Goal: Information Seeking & Learning: Check status

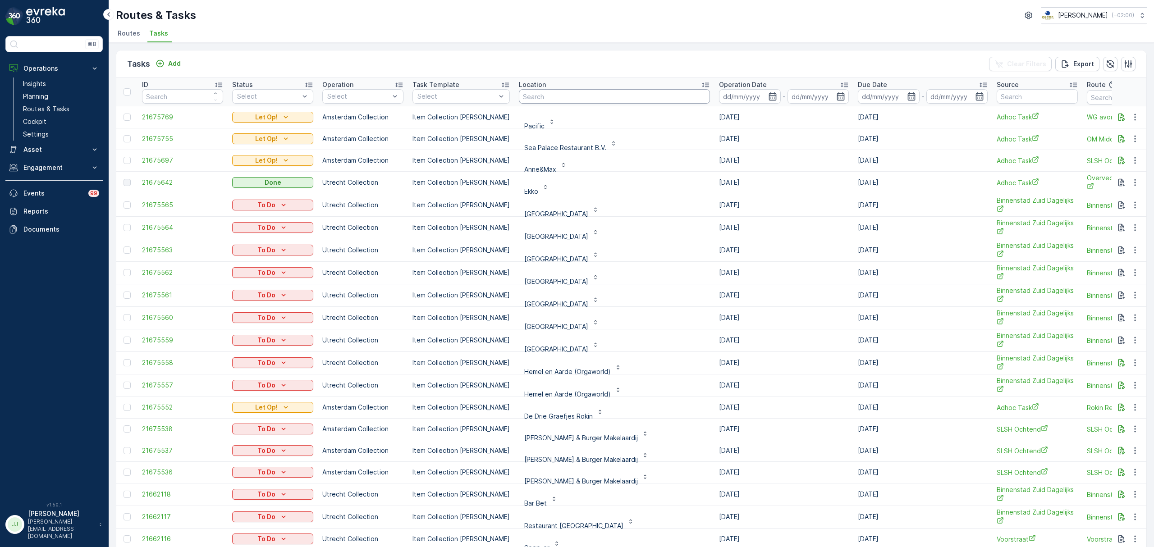
click at [545, 96] on input "text" at bounding box center [614, 96] width 191 height 14
type input "kazerne"
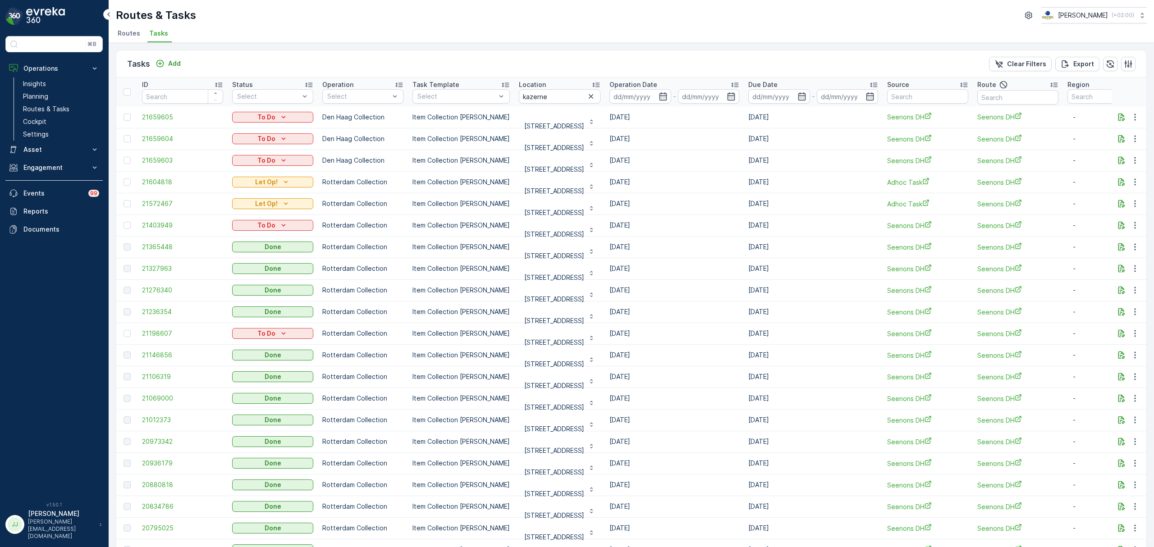
scroll to position [2, 0]
click at [45, 103] on link "Routes & Tasks" at bounding box center [60, 109] width 83 height 13
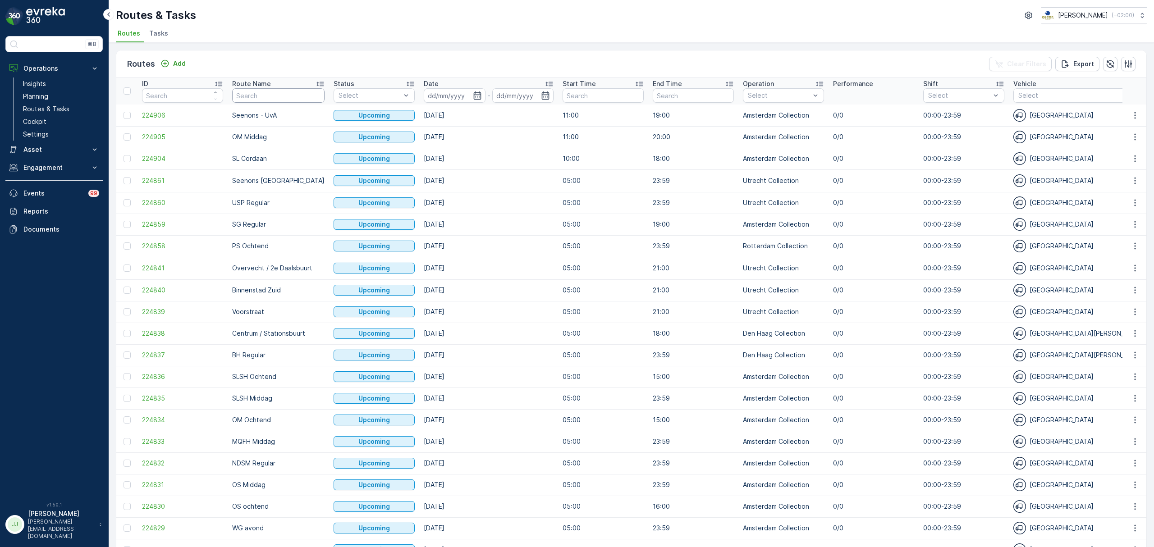
click at [266, 94] on input "text" at bounding box center [278, 95] width 92 height 14
type input "seenons utr"
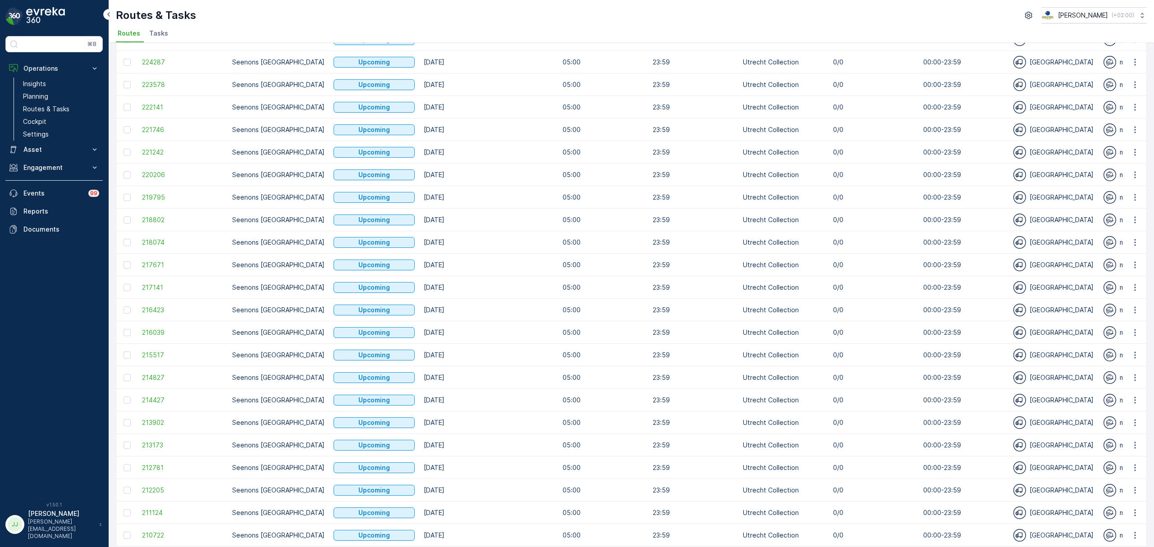
scroll to position [244, 0]
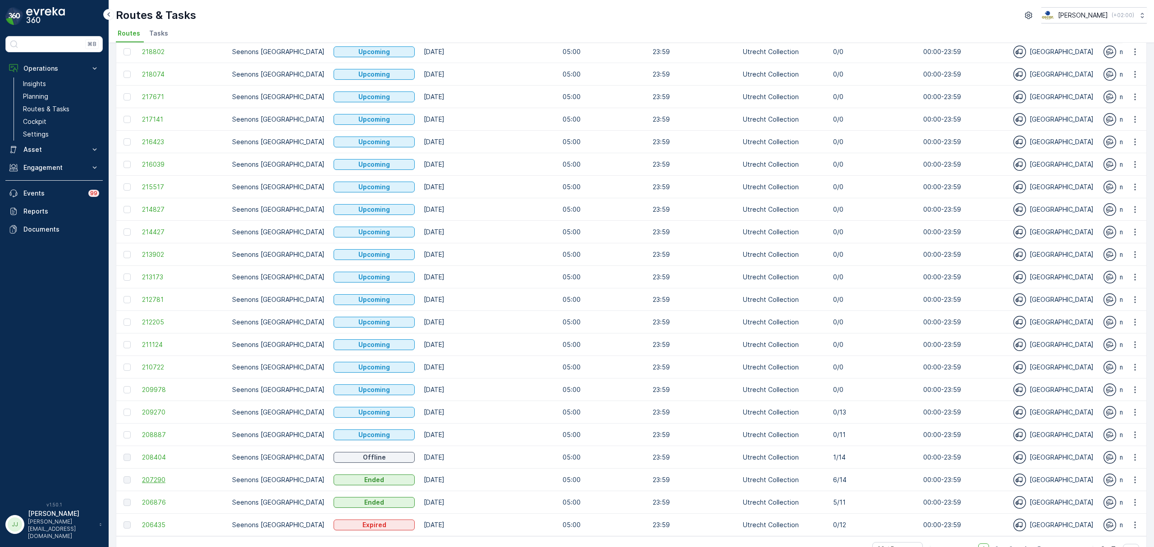
click at [160, 476] on span "207290" at bounding box center [182, 480] width 81 height 9
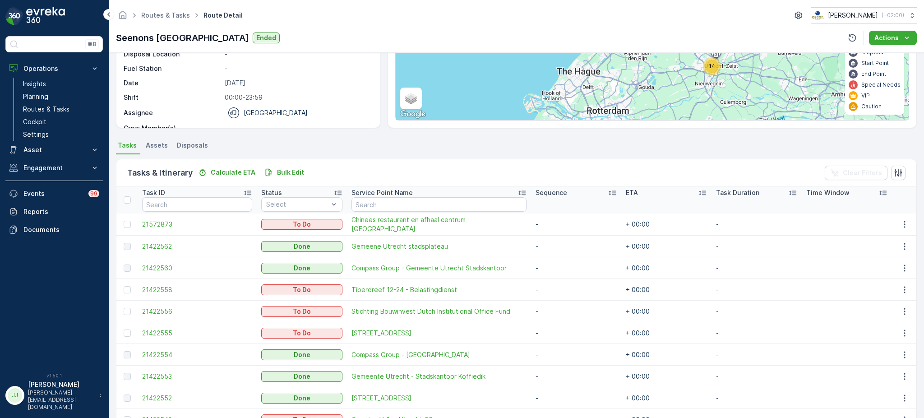
scroll to position [112, 0]
click at [54, 107] on p "Routes & Tasks" at bounding box center [46, 109] width 46 height 9
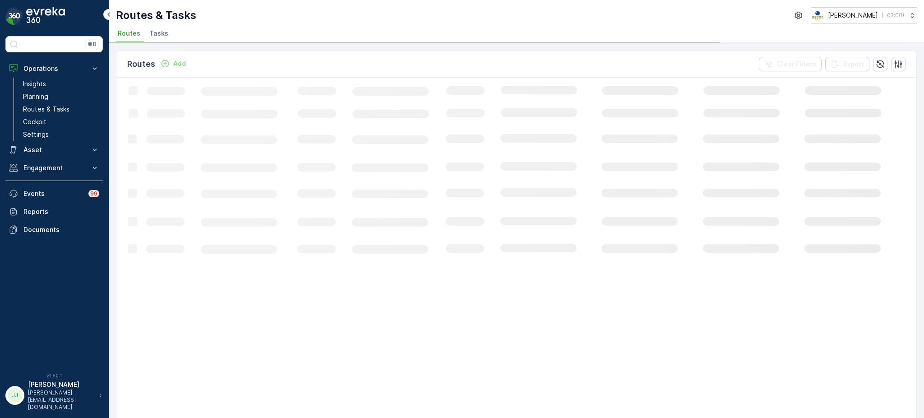
click at [160, 37] on span "Tasks" at bounding box center [158, 33] width 19 height 9
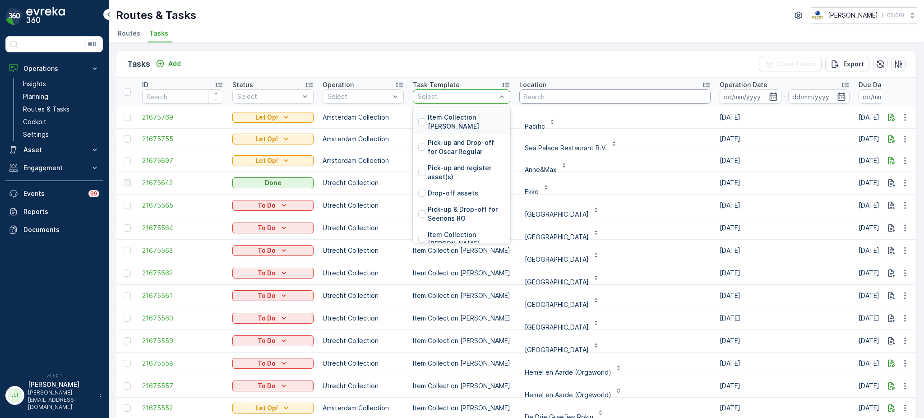
click at [542, 94] on input "text" at bounding box center [614, 96] width 191 height 14
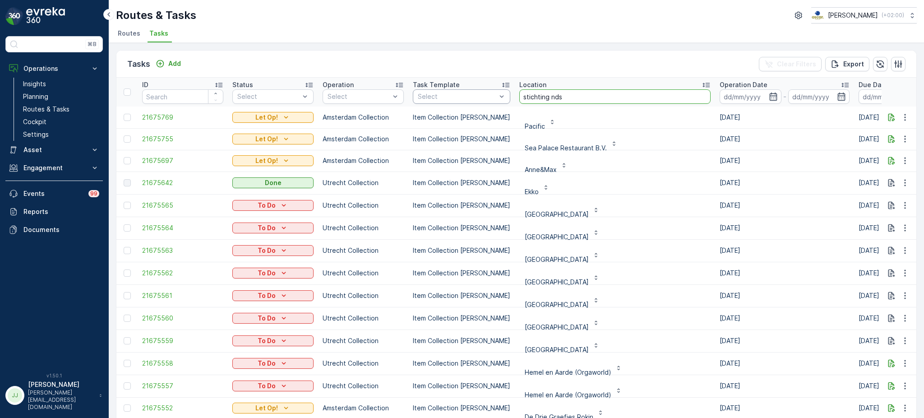
type input "stichting ndsm"
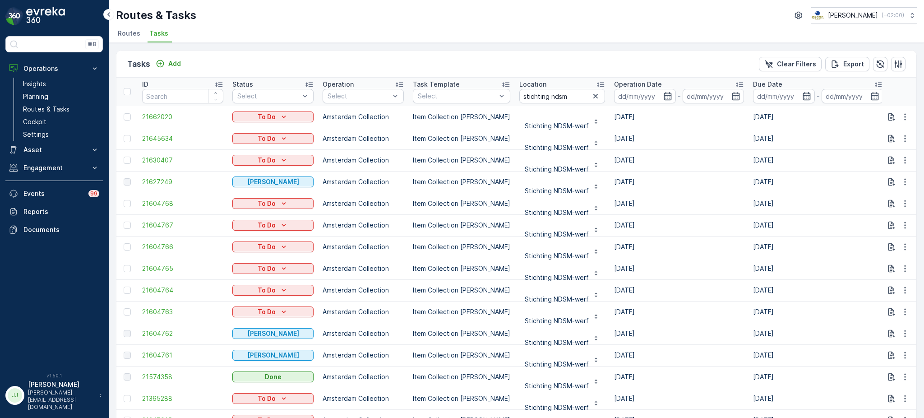
scroll to position [0, 0]
click at [149, 184] on span "21627249" at bounding box center [182, 181] width 81 height 9
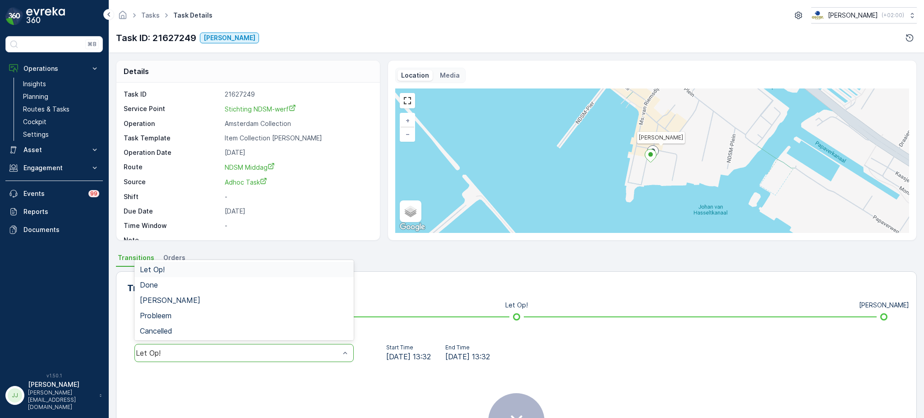
click at [225, 344] on div "Let Op!" at bounding box center [243, 353] width 219 height 18
click at [197, 301] on div "[PERSON_NAME]" at bounding box center [244, 300] width 208 height 8
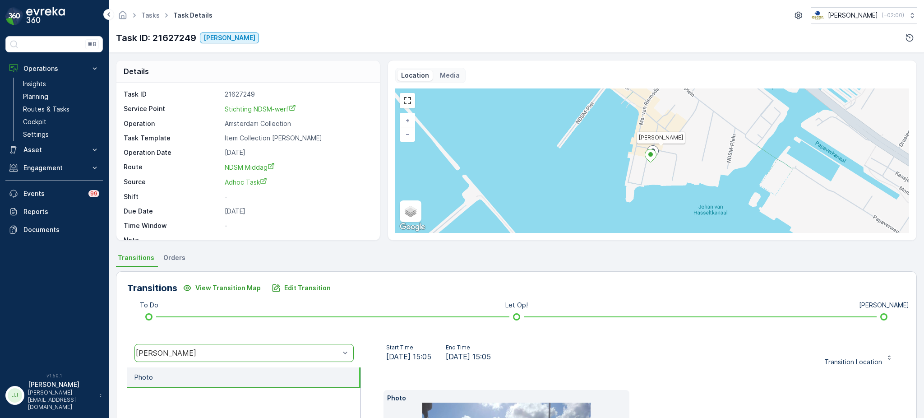
scroll to position [165, 0]
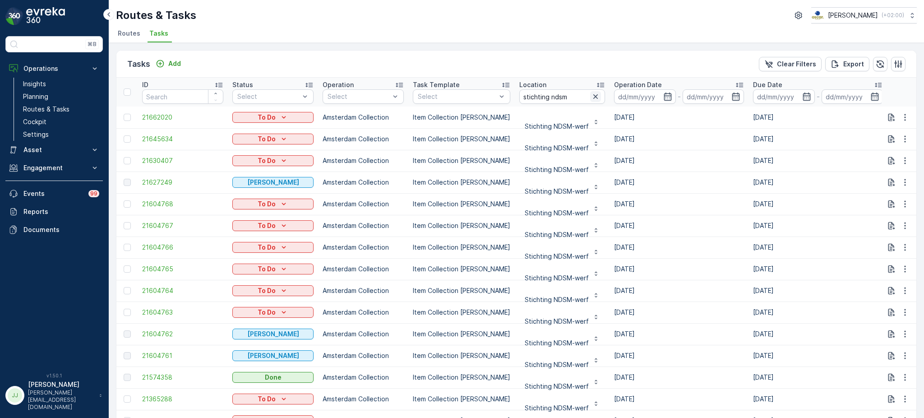
click at [593, 97] on icon "button" at bounding box center [595, 96] width 5 height 5
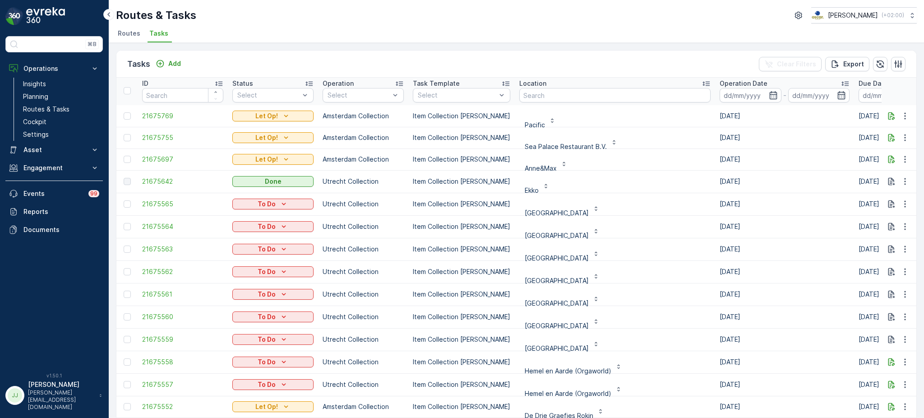
scroll to position [1, 0]
click at [527, 92] on input "text" at bounding box center [614, 95] width 191 height 14
type input "ono"
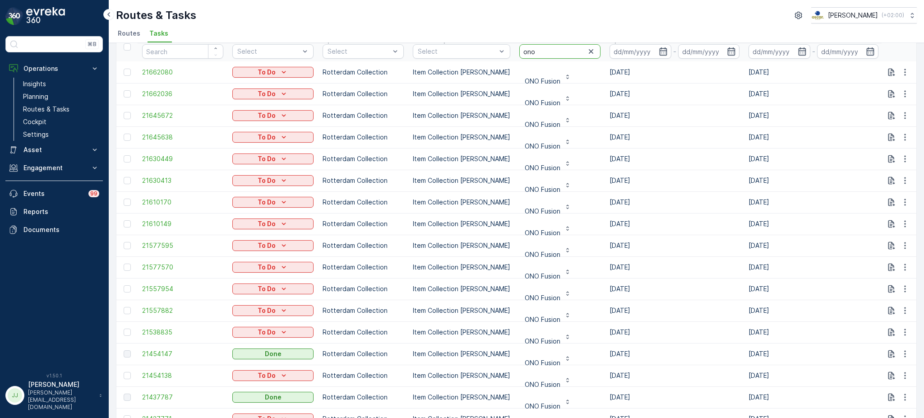
drag, startPoint x: 540, startPoint y: 50, endPoint x: 459, endPoint y: 64, distance: 82.4
type input "farmkitchen ro"
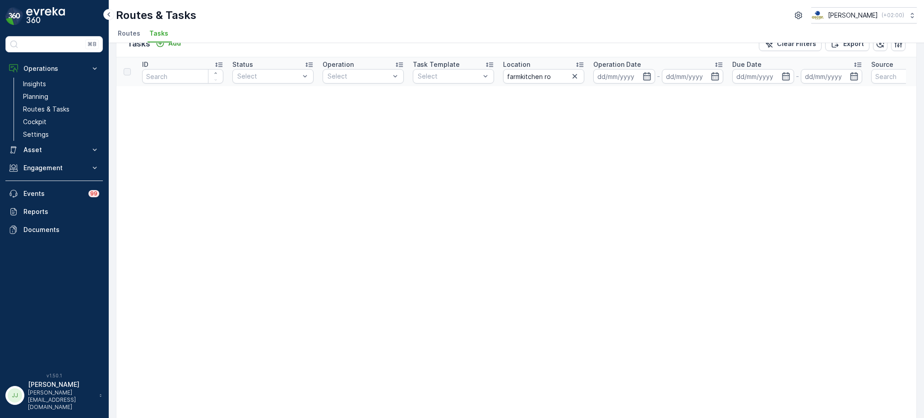
scroll to position [19, 0]
drag, startPoint x: 556, startPoint y: 72, endPoint x: 543, endPoint y: 75, distance: 13.1
click at [543, 75] on input "farmkitchen ro" at bounding box center [543, 77] width 81 height 14
type input "farmkitchen"
click at [543, 75] on input "farmkitchen" at bounding box center [543, 77] width 81 height 14
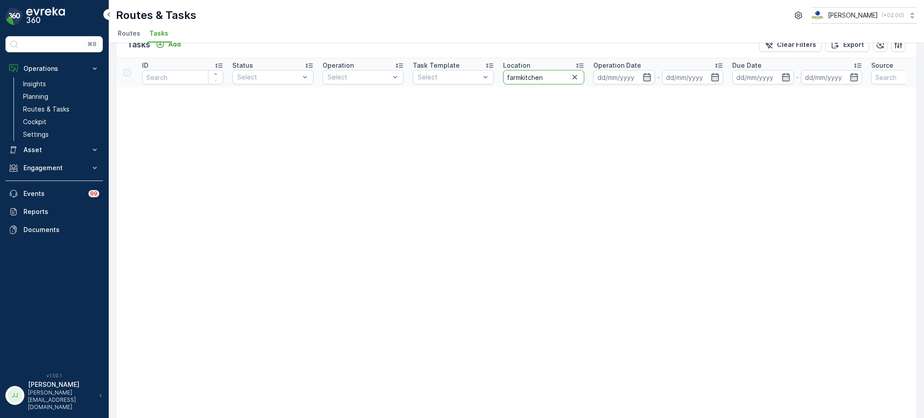
click at [528, 77] on input "farmkitchen" at bounding box center [543, 77] width 81 height 14
click at [520, 76] on input "farmkitchen" at bounding box center [543, 77] width 81 height 14
drag, startPoint x: 543, startPoint y: 78, endPoint x: 459, endPoint y: 87, distance: 83.9
type input "the farm"
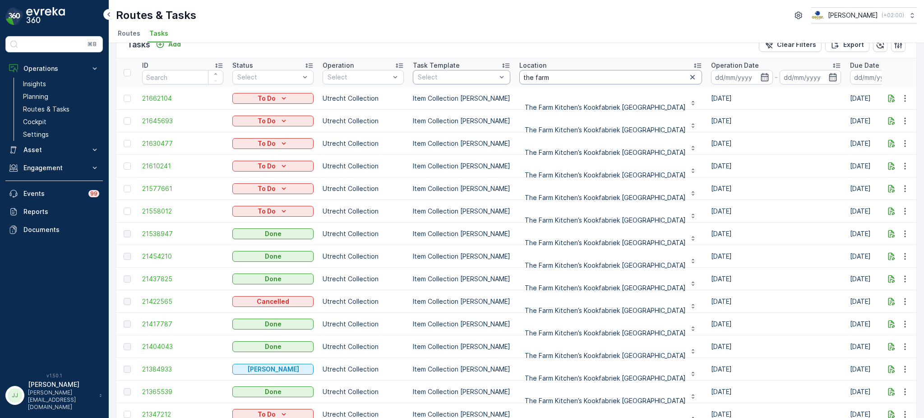
drag, startPoint x: 555, startPoint y: 72, endPoint x: 465, endPoint y: 78, distance: 89.9
click at [465, 78] on tr "ID Status Select Operation Select Task Template Select Location the farm Operat…" at bounding box center [862, 72] width 1493 height 29
type input "farm"
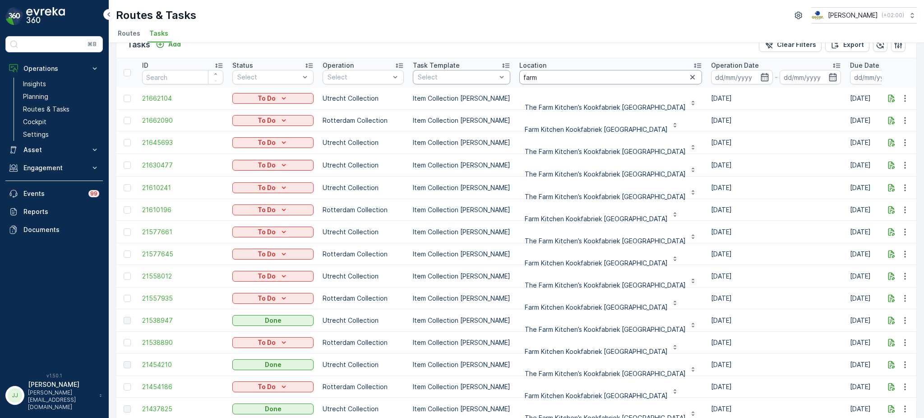
drag, startPoint x: 536, startPoint y: 78, endPoint x: 478, endPoint y: 80, distance: 57.7
click at [478, 80] on tr "ID Status Select Operation Select Task Template Select Location farm Operation …" at bounding box center [862, 72] width 1493 height 29
type input "jamin"
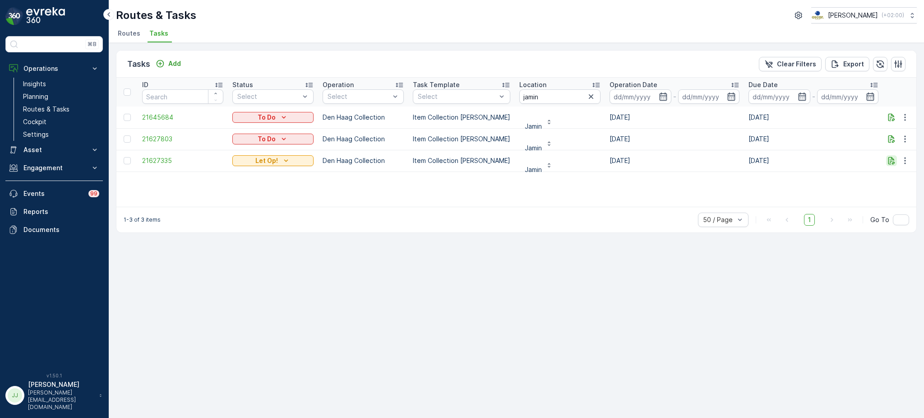
click at [891, 158] on icon "button" at bounding box center [891, 161] width 7 height 8
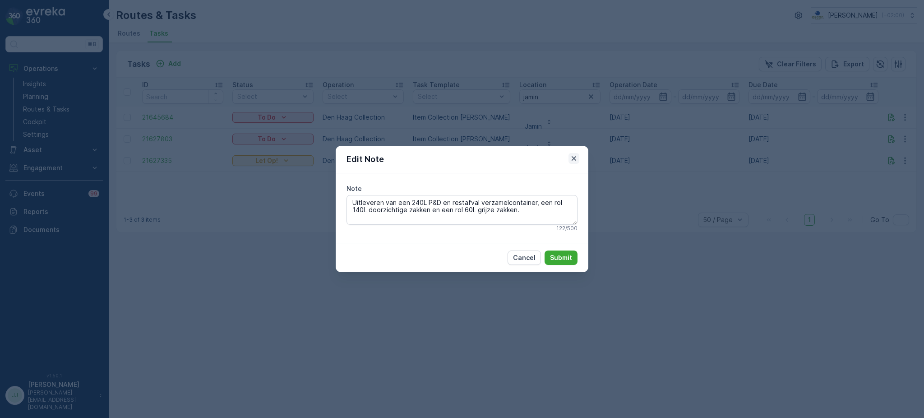
click at [577, 156] on icon "button" at bounding box center [573, 158] width 9 height 9
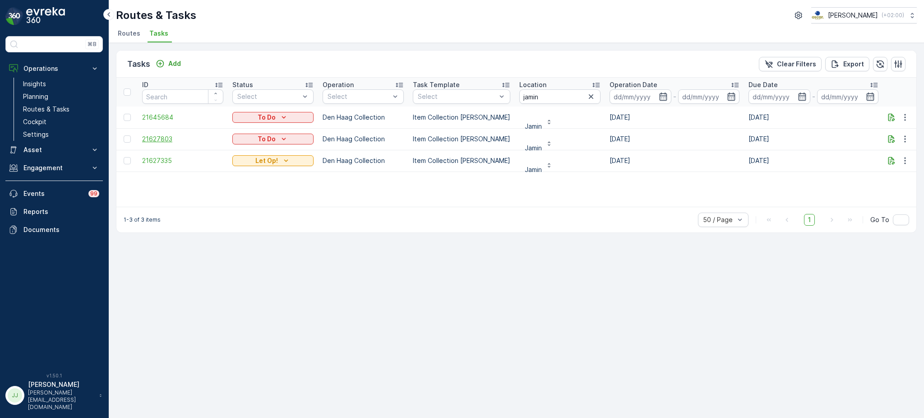
click at [163, 135] on span "21627803" at bounding box center [182, 138] width 81 height 9
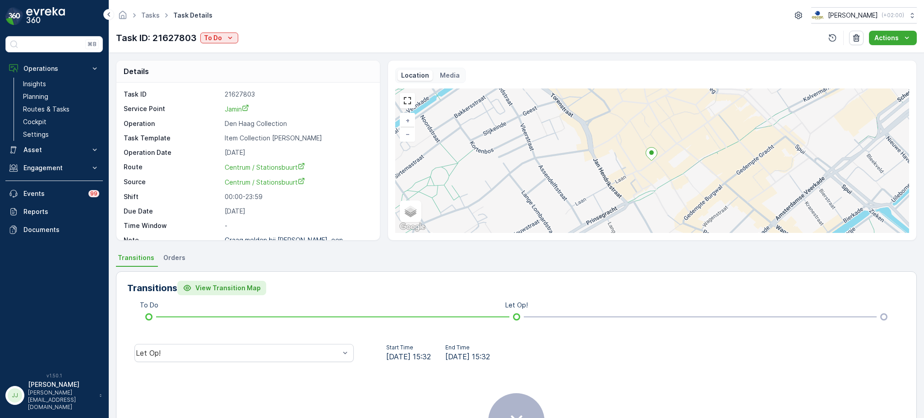
scroll to position [96, 0]
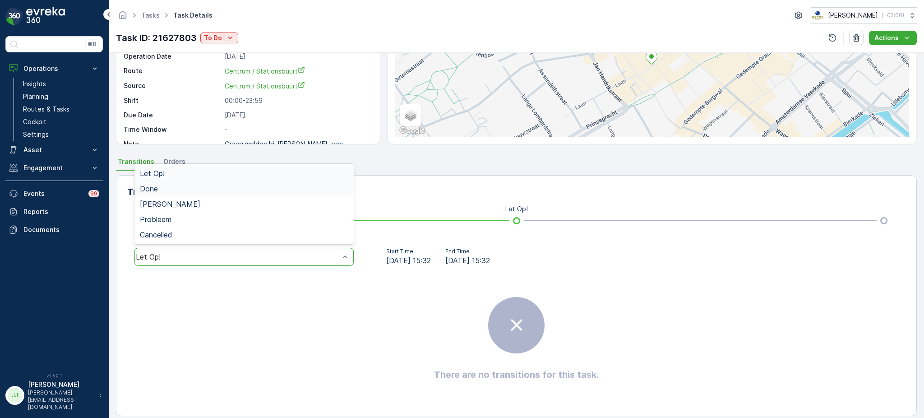
click at [169, 193] on div "Done" at bounding box center [243, 188] width 219 height 15
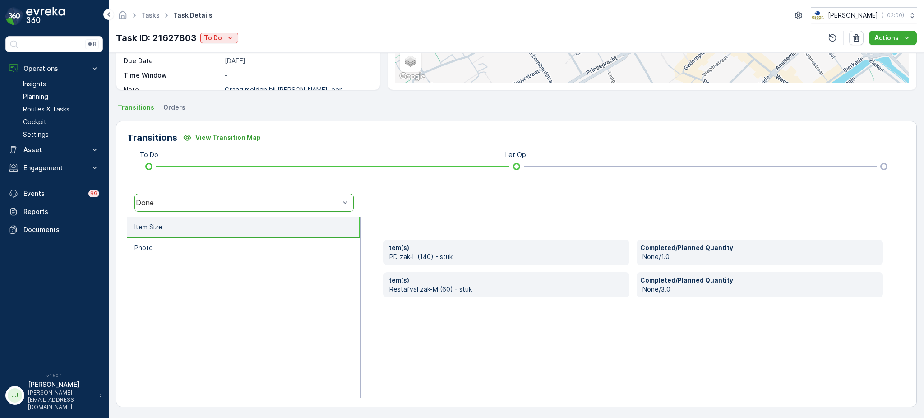
scroll to position [150, 0]
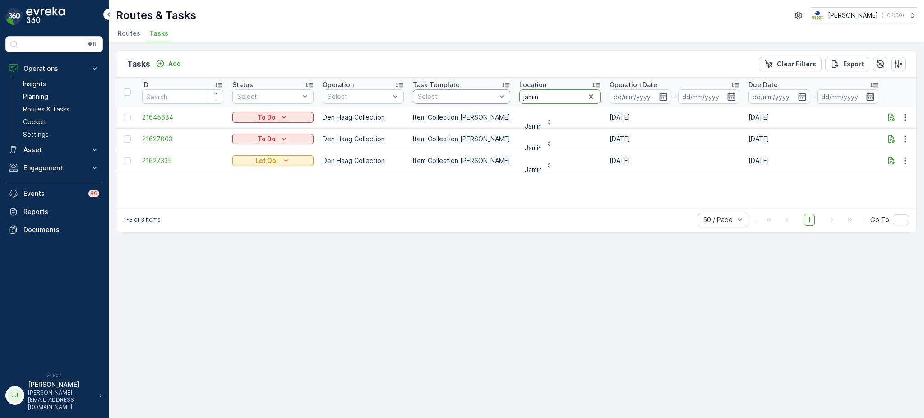
drag, startPoint x: 535, startPoint y: 96, endPoint x: 492, endPoint y: 96, distance: 43.7
click at [492, 96] on tr "ID Status Select Operation Select Task Template Select Location jamin Operation…" at bounding box center [811, 92] width 1391 height 29
type input "d"
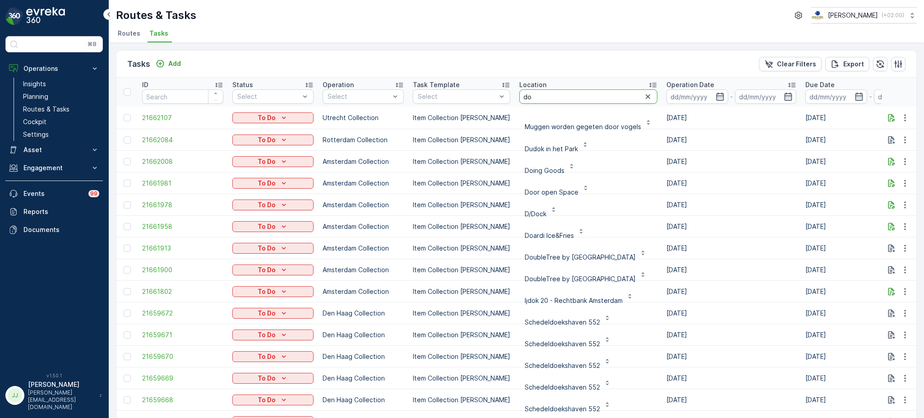
click at [527, 98] on input "do" at bounding box center [588, 96] width 138 height 14
type input "d"
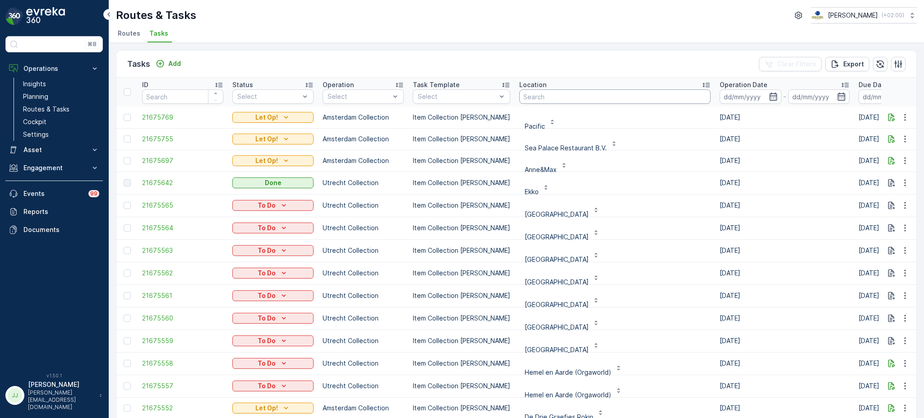
click at [542, 92] on input "text" at bounding box center [614, 96] width 191 height 14
type input "consi"
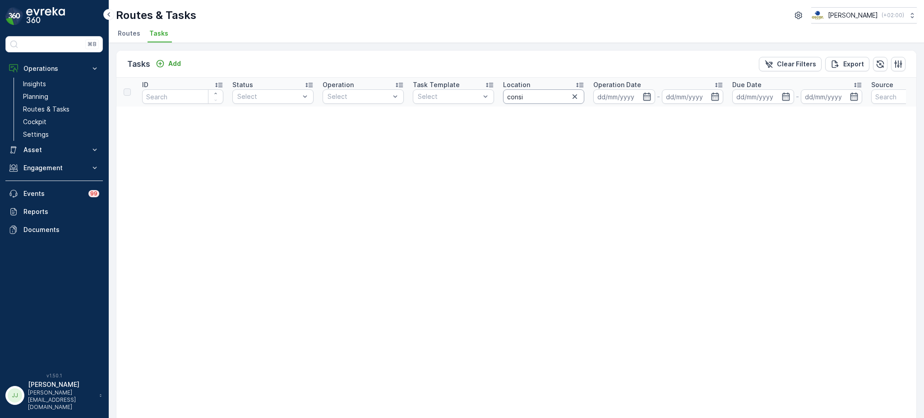
click at [541, 96] on input "consi" at bounding box center [543, 96] width 81 height 14
type input "consciou"
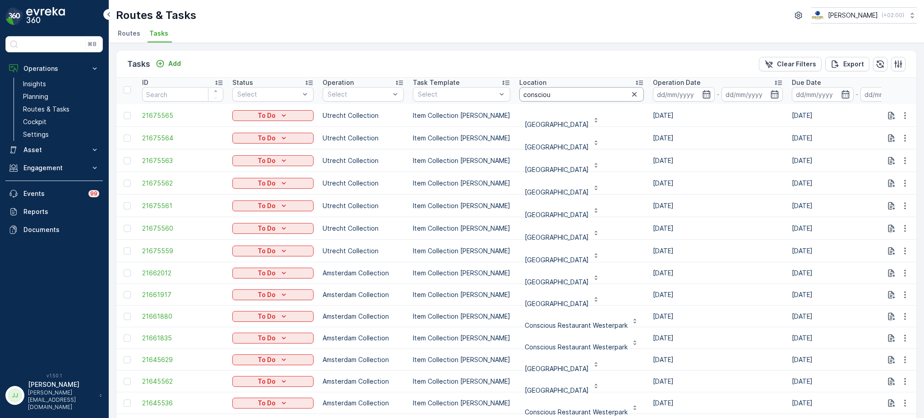
click at [549, 91] on input "consciou" at bounding box center [581, 94] width 124 height 14
type input "conscious hotel [GEOGRAPHIC_DATA]"
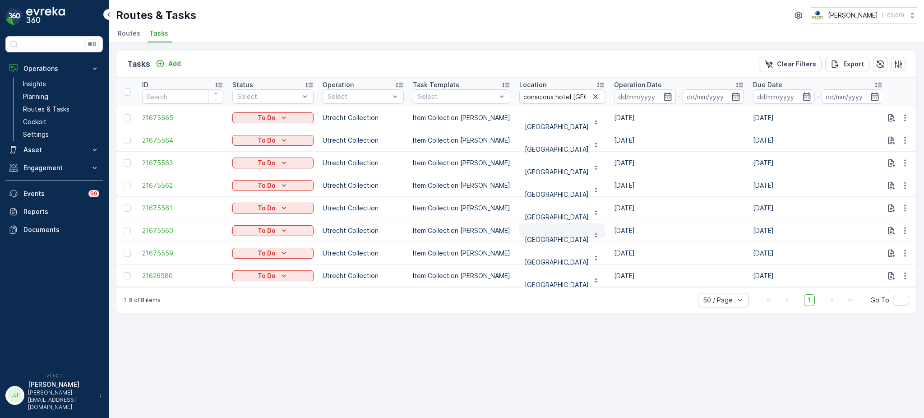
scroll to position [2, 0]
